Goal: Entertainment & Leisure: Consume media (video, audio)

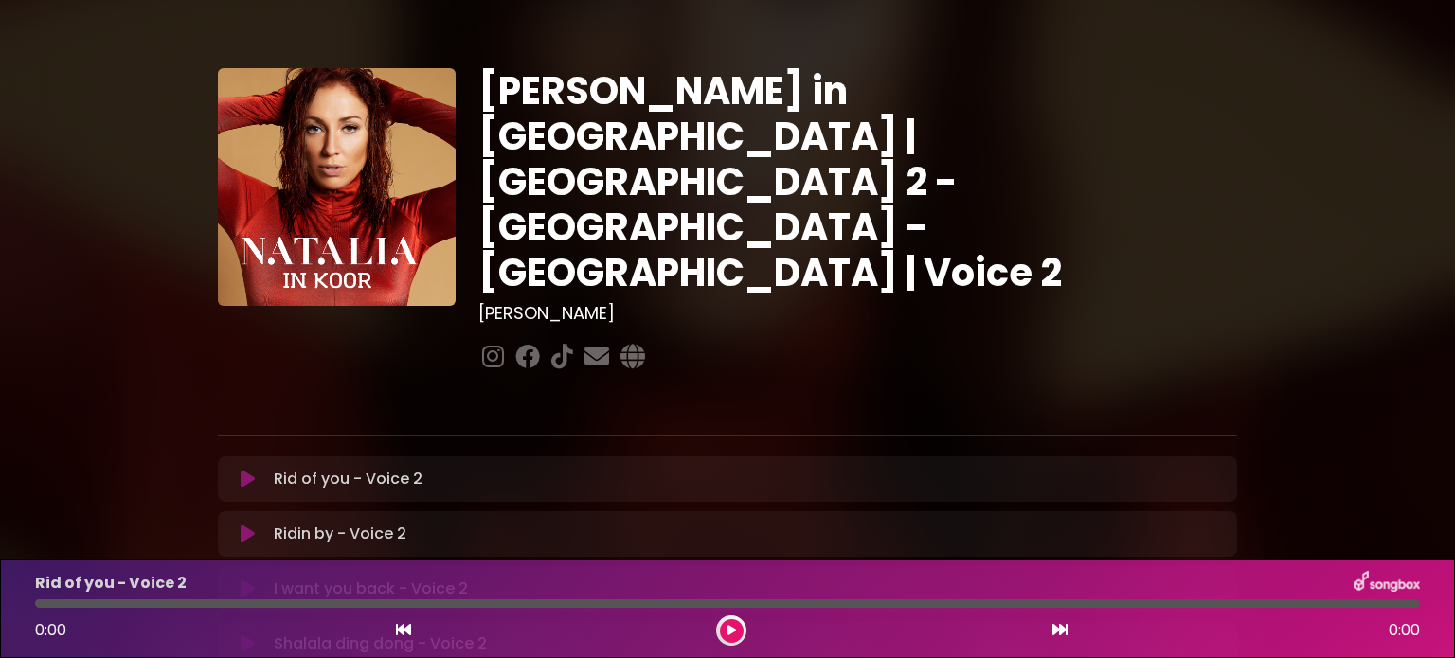
click at [731, 635] on icon at bounding box center [731, 630] width 9 height 11
drag, startPoint x: 720, startPoint y: 626, endPoint x: 65, endPoint y: 605, distance: 654.7
drag, startPoint x: 65, startPoint y: 605, endPoint x: 400, endPoint y: 602, distance: 334.3
click at [400, 602] on div at bounding box center [727, 603] width 1384 height 9
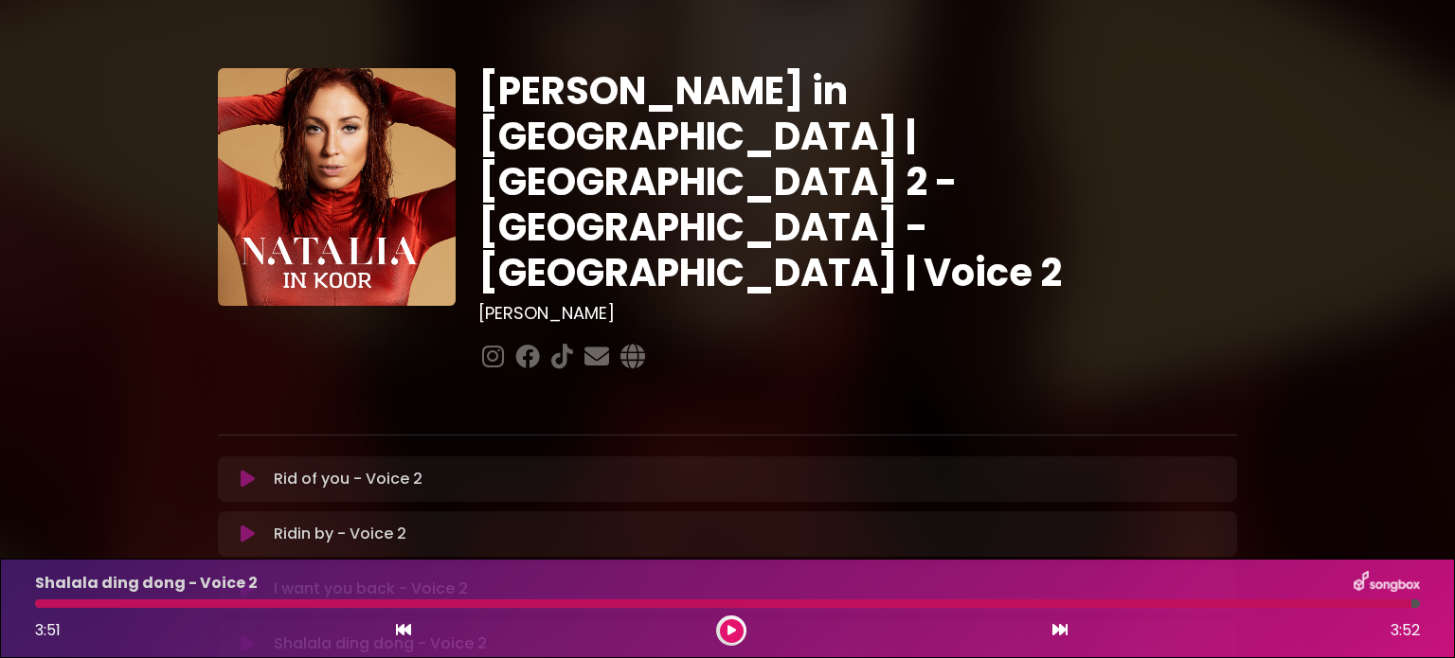
click at [1063, 629] on icon at bounding box center [1059, 629] width 15 height 15
click at [682, 644] on div "3:51 3:52" at bounding box center [727, 631] width 1407 height 30
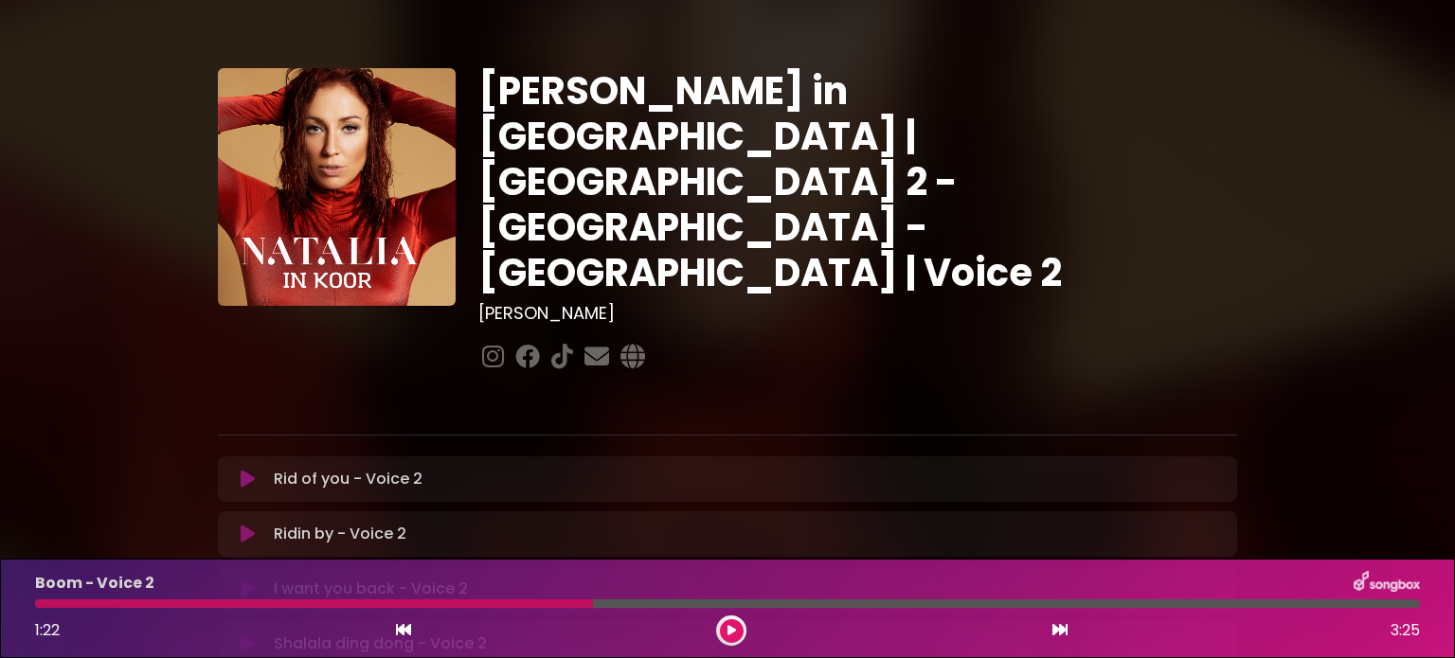
click at [461, 605] on div at bounding box center [314, 603] width 558 height 9
click at [348, 598] on div "Boom - Voice 2 1:06 3:25" at bounding box center [727, 608] width 1407 height 75
click at [364, 601] on div at bounding box center [271, 603] width 472 height 9
click at [729, 629] on icon at bounding box center [730, 630] width 11 height 13
